Goal: Find specific page/section: Find specific page/section

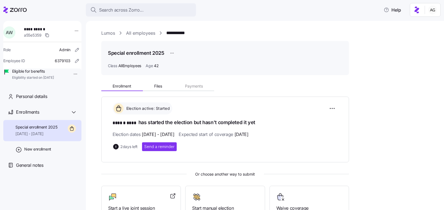
scroll to position [80, 0]
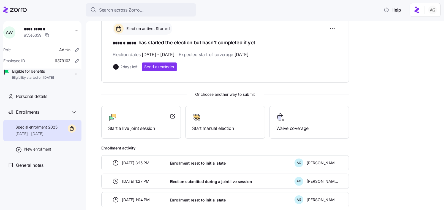
click at [145, 7] on div "Search across Zorro..." at bounding box center [140, 10] width 101 height 7
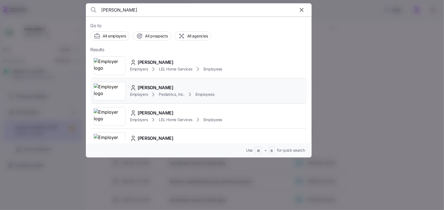
type input "[PERSON_NAME]"
click at [105, 90] on img at bounding box center [109, 90] width 31 height 15
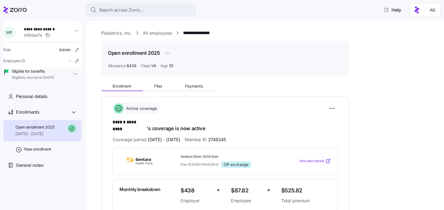
click at [26, 10] on icon at bounding box center [14, 10] width 23 height 7
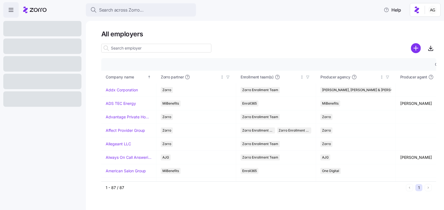
click at [178, 46] on input at bounding box center [156, 48] width 110 height 9
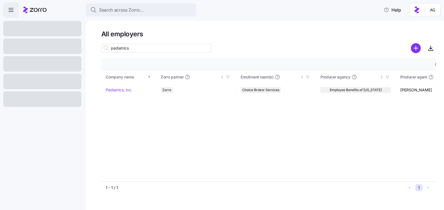
type input "pediatrics"
click at [127, 90] on link "Pediatrics, Inc." at bounding box center [119, 90] width 27 height 6
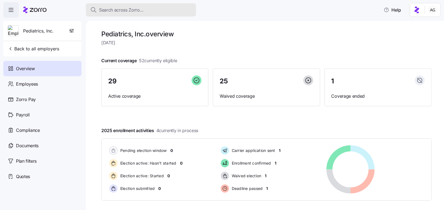
click at [130, 9] on span "Search across Zorro..." at bounding box center [121, 10] width 45 height 7
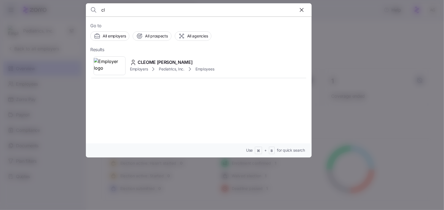
type input "c"
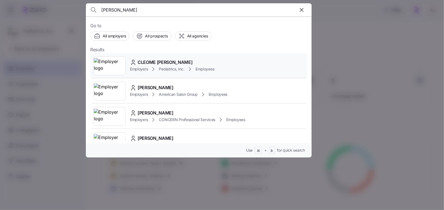
type input "[PERSON_NAME]"
click at [146, 61] on span "CLEOME [PERSON_NAME]" at bounding box center [165, 62] width 55 height 7
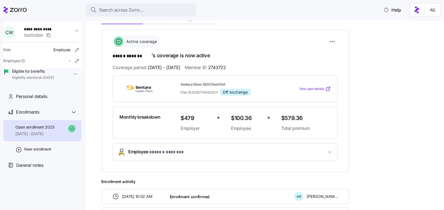
scroll to position [70, 0]
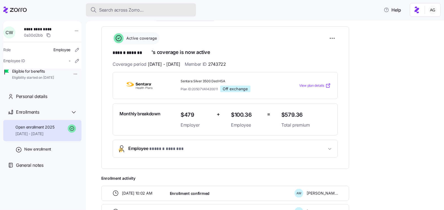
click at [123, 4] on button "Search across Zorro..." at bounding box center [141, 9] width 110 height 13
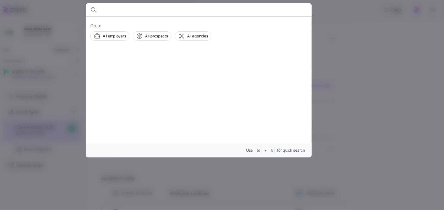
type input "s"
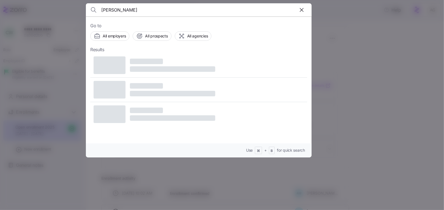
type input "[PERSON_NAME]"
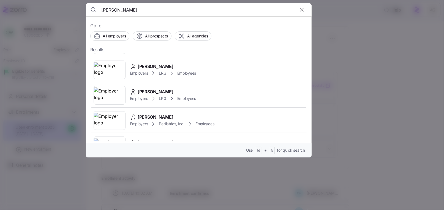
scroll to position [32, 0]
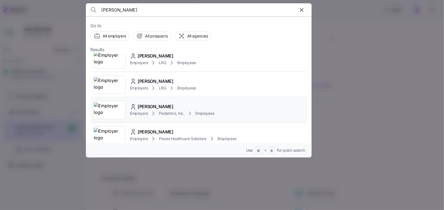
click at [156, 105] on span "[PERSON_NAME]" at bounding box center [156, 106] width 36 height 7
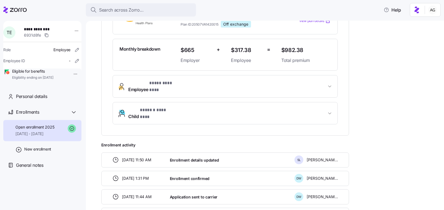
scroll to position [135, 0]
